Goal: Information Seeking & Learning: Compare options

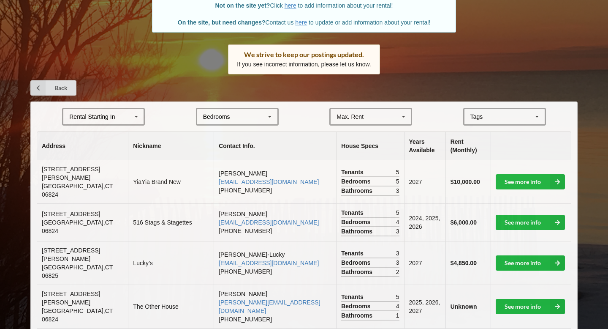
scroll to position [99, 0]
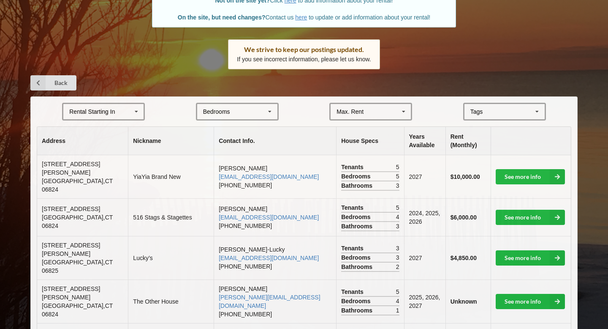
click at [118, 112] on div "Rental Starting In [DATE] 2026 2027 2028" at bounding box center [103, 112] width 83 height 18
click at [128, 154] on div "2027" at bounding box center [103, 158] width 80 height 16
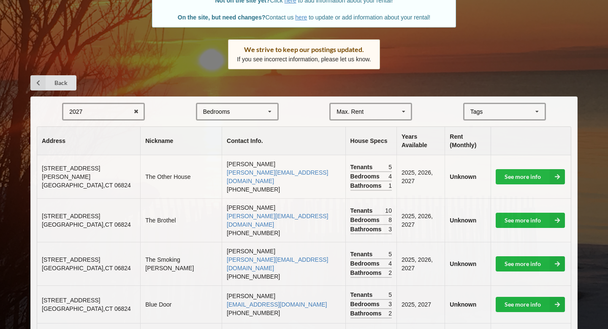
click at [233, 109] on div "Bedrooms 1 2 3 4 5 6 7 8" at bounding box center [237, 112] width 83 height 18
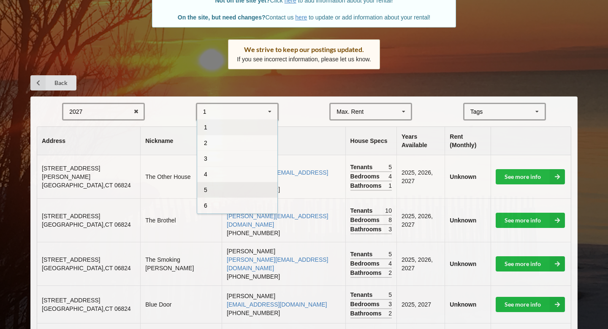
click at [234, 185] on div "5" at bounding box center [237, 190] width 80 height 16
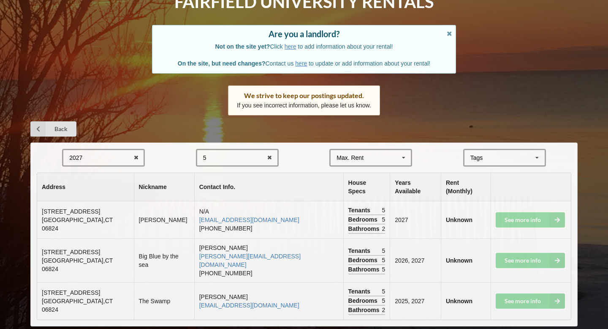
click at [256, 164] on div "5 1 2 3 4 5 6 7 8" at bounding box center [237, 158] width 83 height 18
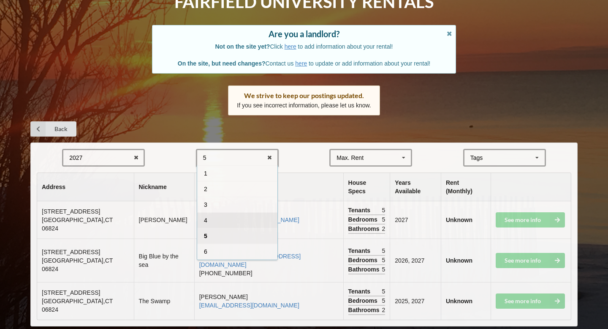
click at [225, 218] on div "4" at bounding box center [237, 220] width 80 height 16
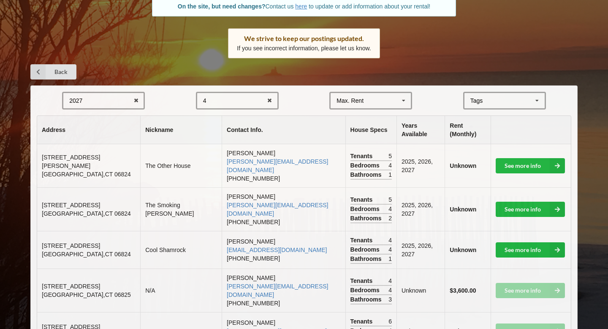
scroll to position [113, 0]
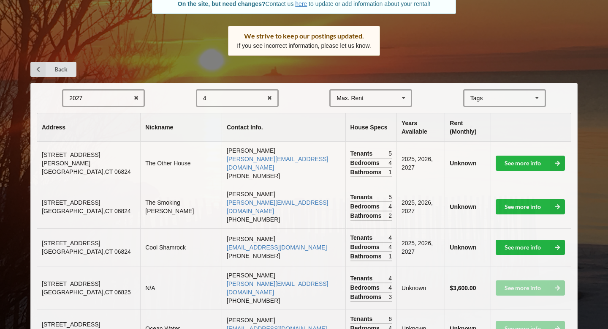
click at [513, 160] on td "See more info" at bounding box center [531, 162] width 81 height 43
click at [521, 155] on link "See more info" at bounding box center [530, 162] width 69 height 15
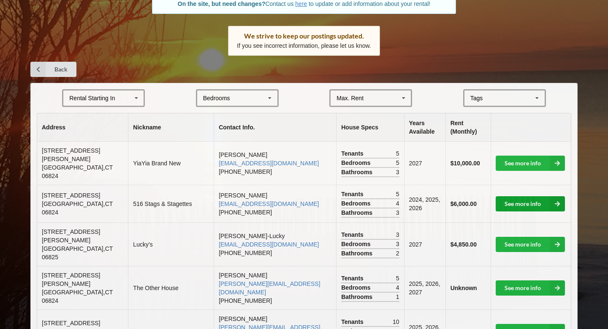
click at [511, 196] on link "See more info" at bounding box center [530, 203] width 69 height 15
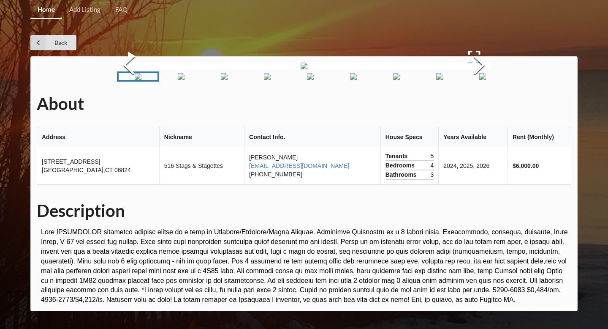
scroll to position [74, 0]
click at [470, 104] on button "Next Slide" at bounding box center [480, 66] width 24 height 76
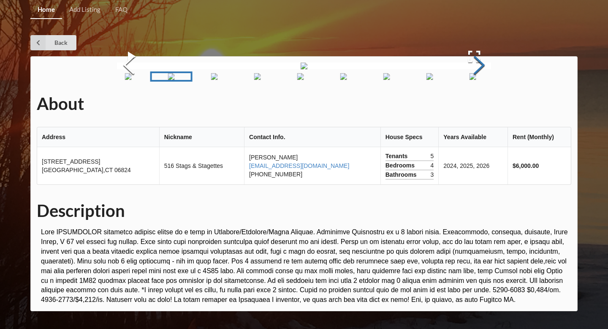
click at [470, 104] on button "Next Slide" at bounding box center [480, 66] width 24 height 76
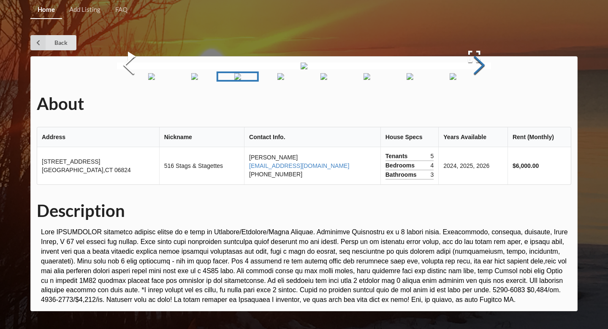
click at [469, 104] on button "Next Slide" at bounding box center [480, 66] width 24 height 76
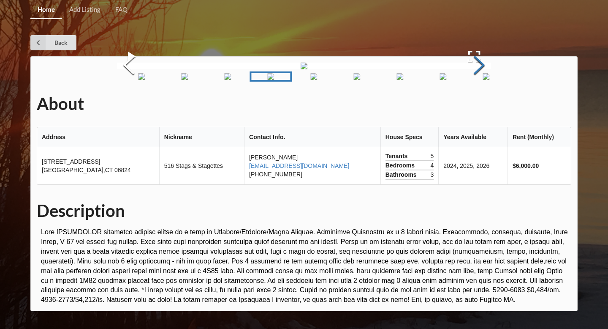
click at [469, 104] on button "Next Slide" at bounding box center [480, 66] width 24 height 76
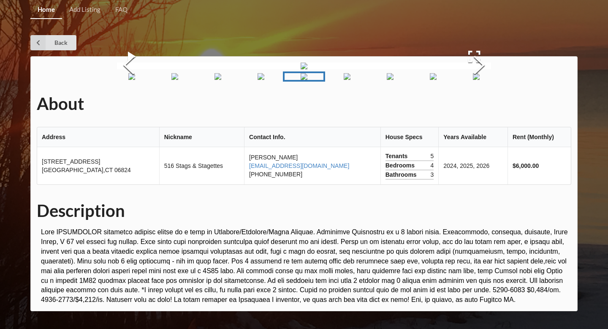
scroll to position [231, 0]
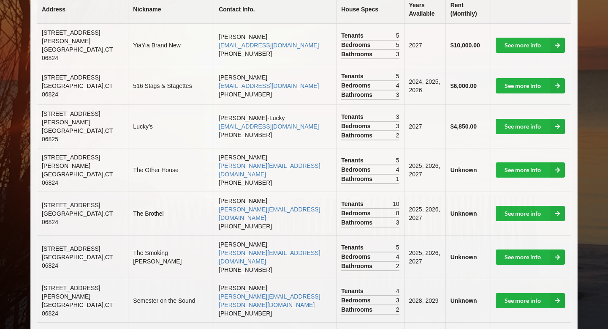
scroll to position [113, 0]
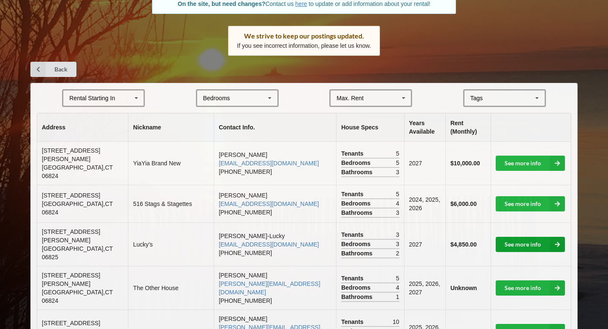
click at [527, 237] on link "See more info" at bounding box center [530, 244] width 69 height 15
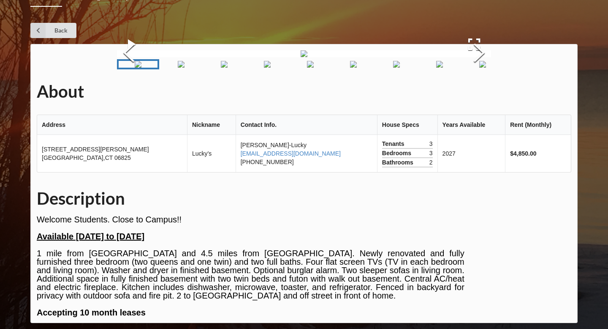
scroll to position [113, 0]
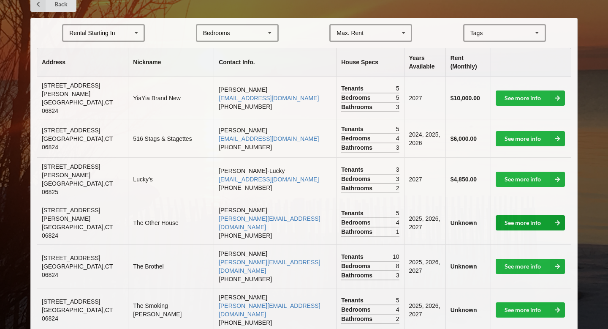
click at [538, 215] on link "See more info" at bounding box center [530, 222] width 69 height 15
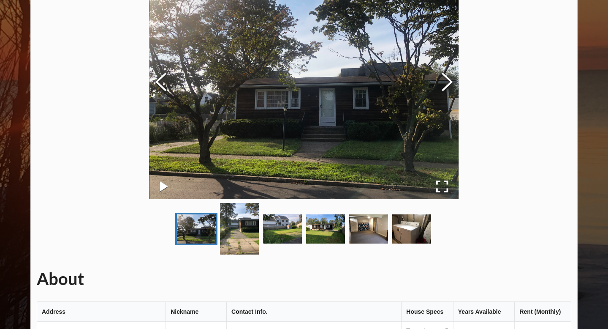
scroll to position [98, 0]
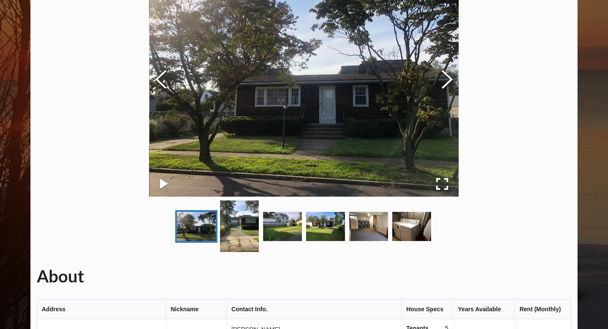
scroll to position [178, 0]
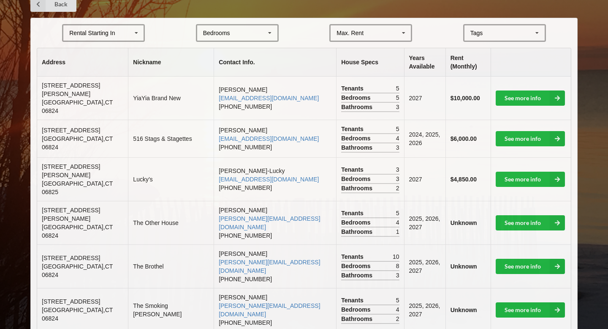
click at [89, 24] on div "Rental Starting In [DATE] 2026 2027 2028" at bounding box center [103, 33] width 83 height 18
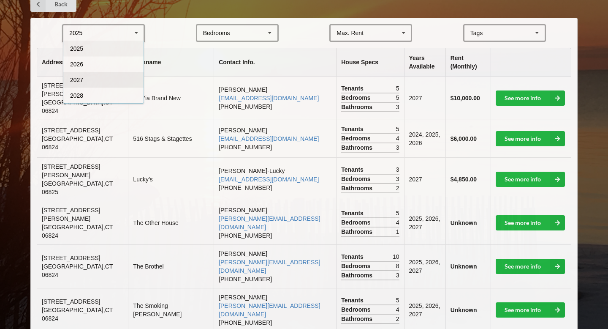
click at [90, 73] on div "2027" at bounding box center [103, 80] width 80 height 16
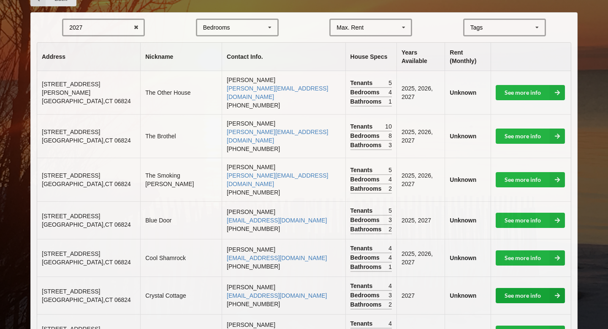
scroll to position [199, 0]
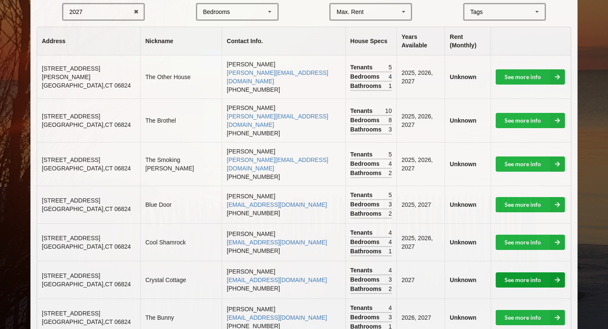
click at [524, 272] on link "See more info" at bounding box center [530, 279] width 69 height 15
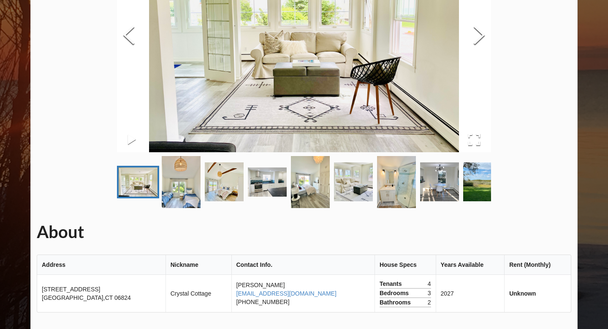
scroll to position [123, 0]
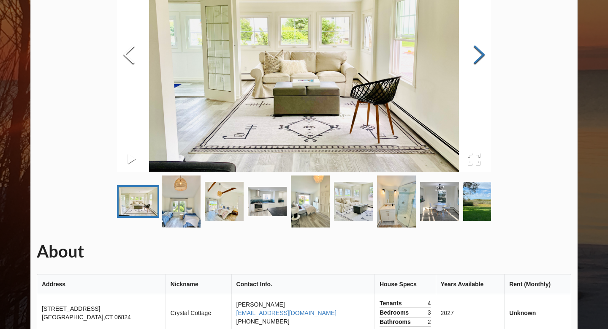
click at [490, 55] on button "Next Slide" at bounding box center [480, 55] width 24 height 76
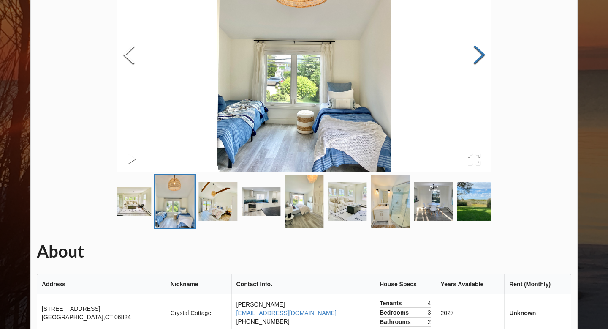
click at [490, 55] on button "Next Slide" at bounding box center [480, 55] width 24 height 76
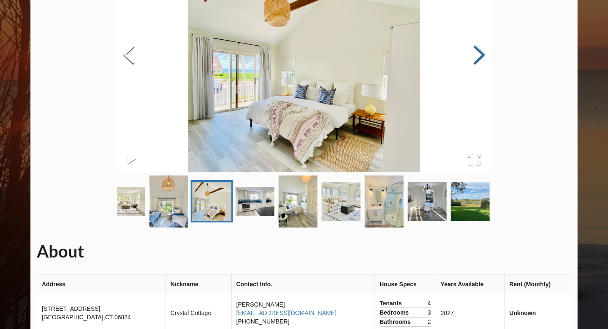
click at [490, 55] on button "Next Slide" at bounding box center [480, 55] width 24 height 76
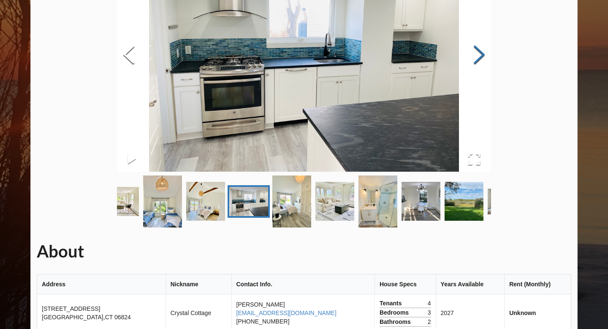
click at [490, 55] on button "Next Slide" at bounding box center [480, 55] width 24 height 76
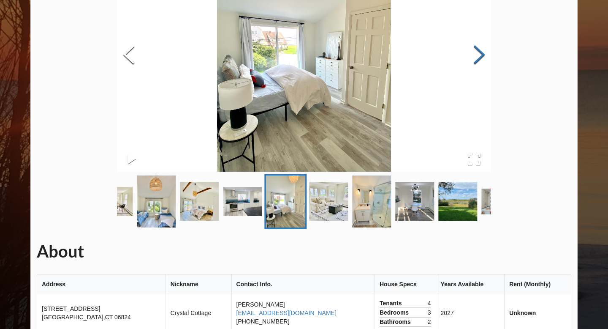
click at [490, 55] on button "Next Slide" at bounding box center [480, 55] width 24 height 76
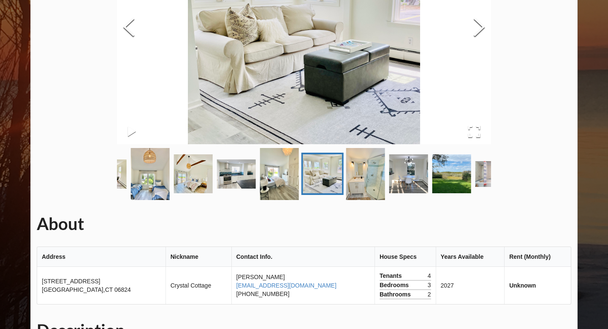
scroll to position [150, 0]
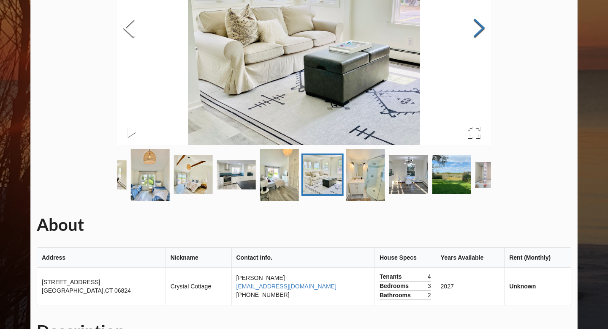
click at [479, 34] on button "Next Slide" at bounding box center [480, 29] width 24 height 76
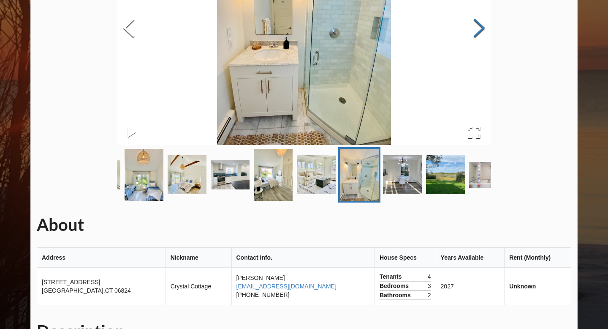
click at [479, 34] on button "Next Slide" at bounding box center [480, 29] width 24 height 76
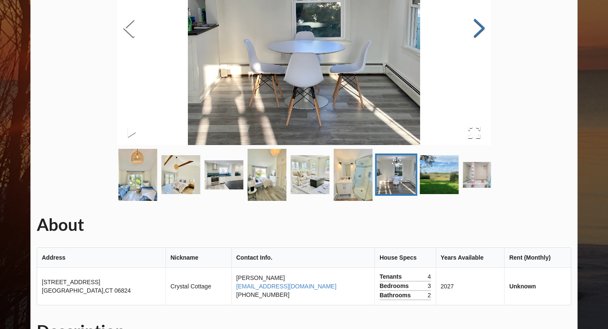
click at [479, 34] on button "Next Slide" at bounding box center [480, 29] width 24 height 76
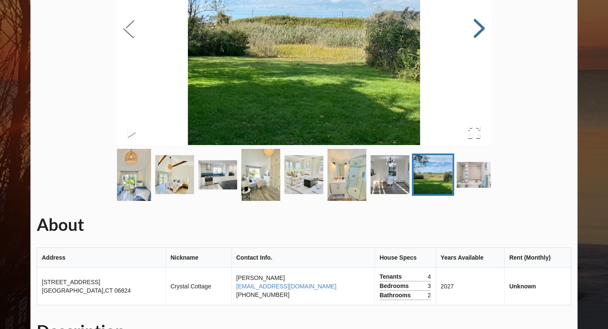
click at [479, 34] on button "Next Slide" at bounding box center [480, 29] width 24 height 76
